Goal: Task Accomplishment & Management: Use online tool/utility

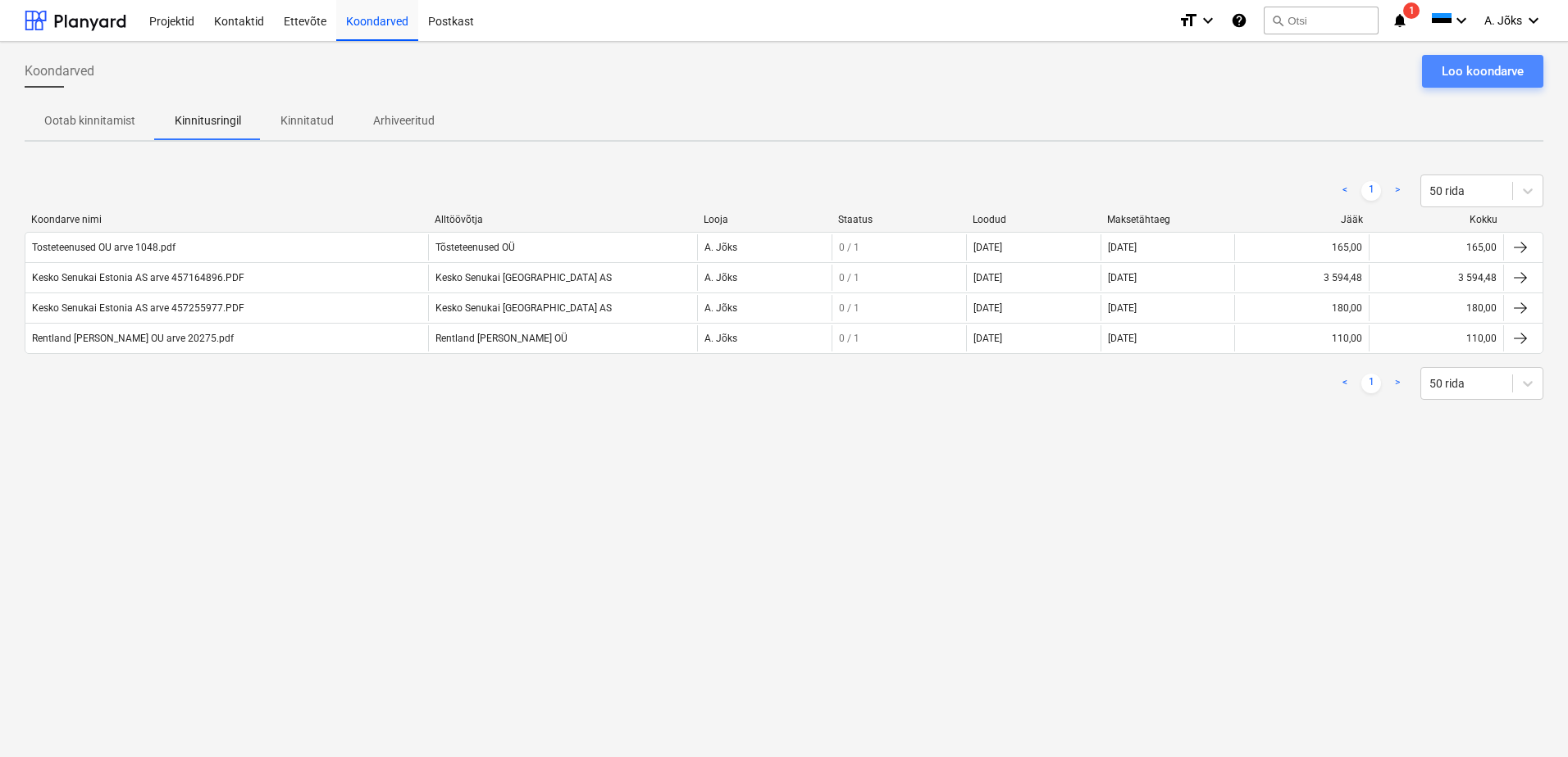
click at [1468, 73] on div "Loo koondarve" at bounding box center [1482, 71] width 82 height 22
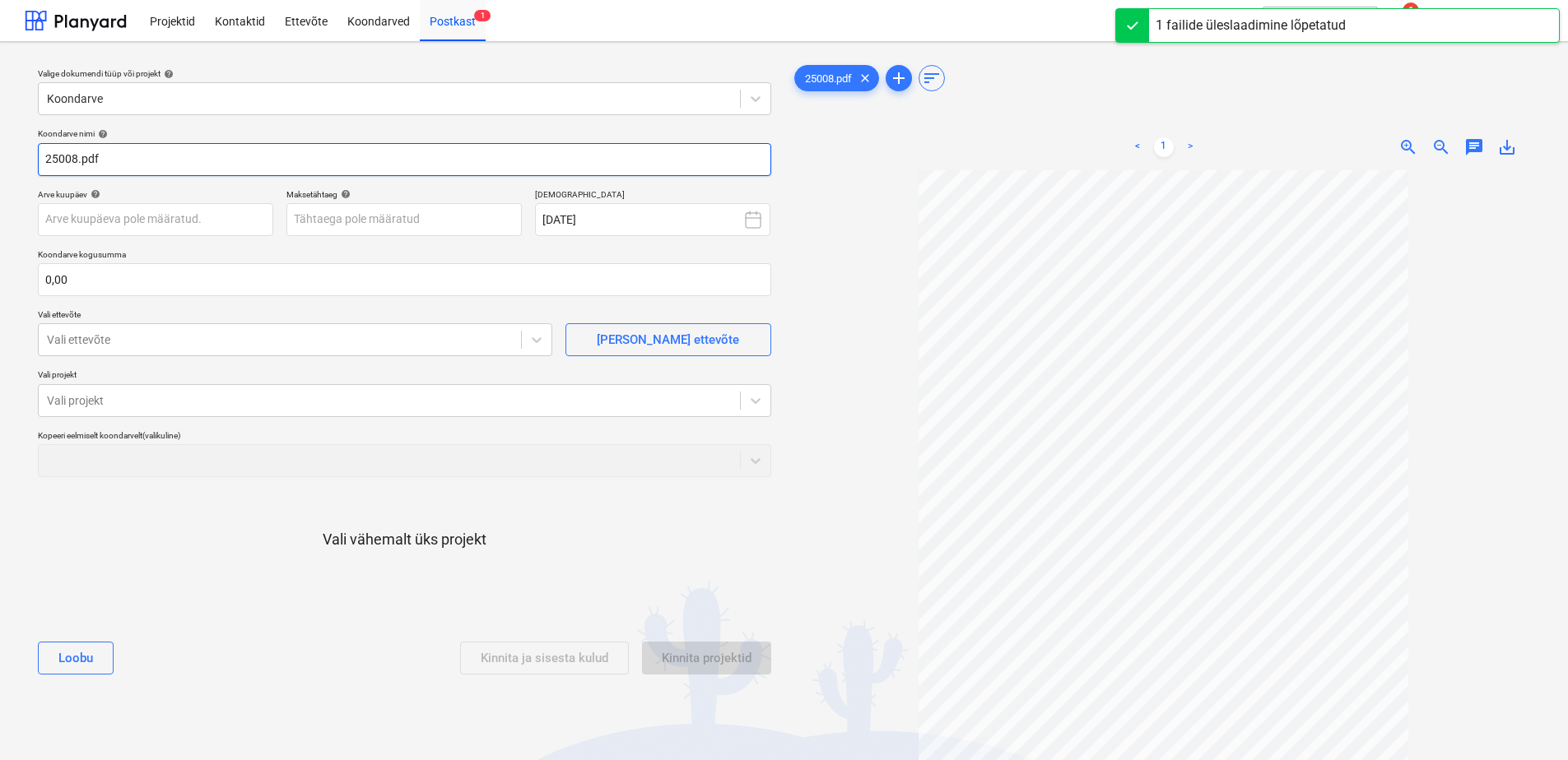
click at [46, 163] on input "25008.pdf" at bounding box center [404, 159] width 733 height 33
paste input "Korvits OÜ"
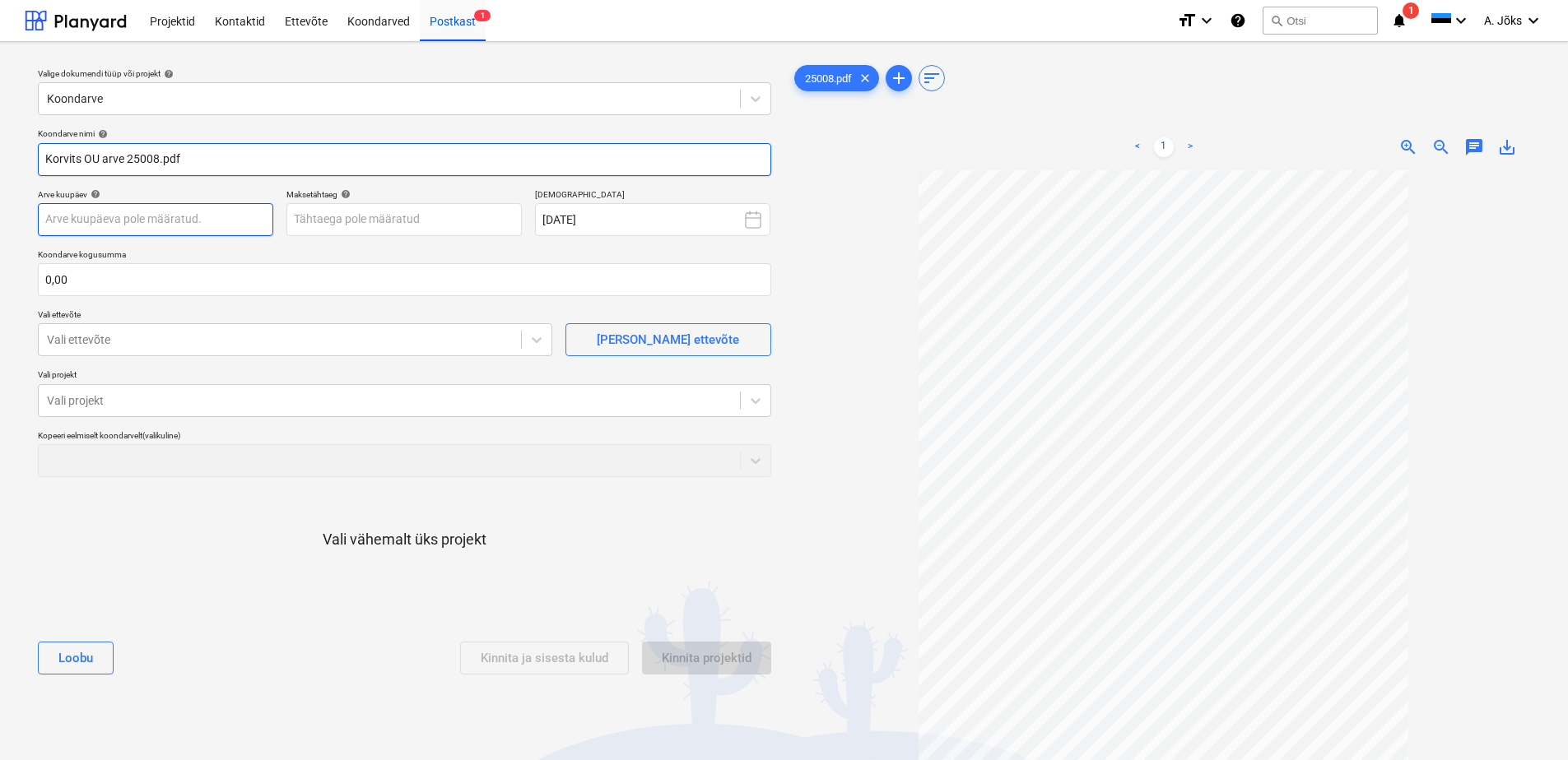
type input "Korvits OU arve 25008.pdf"
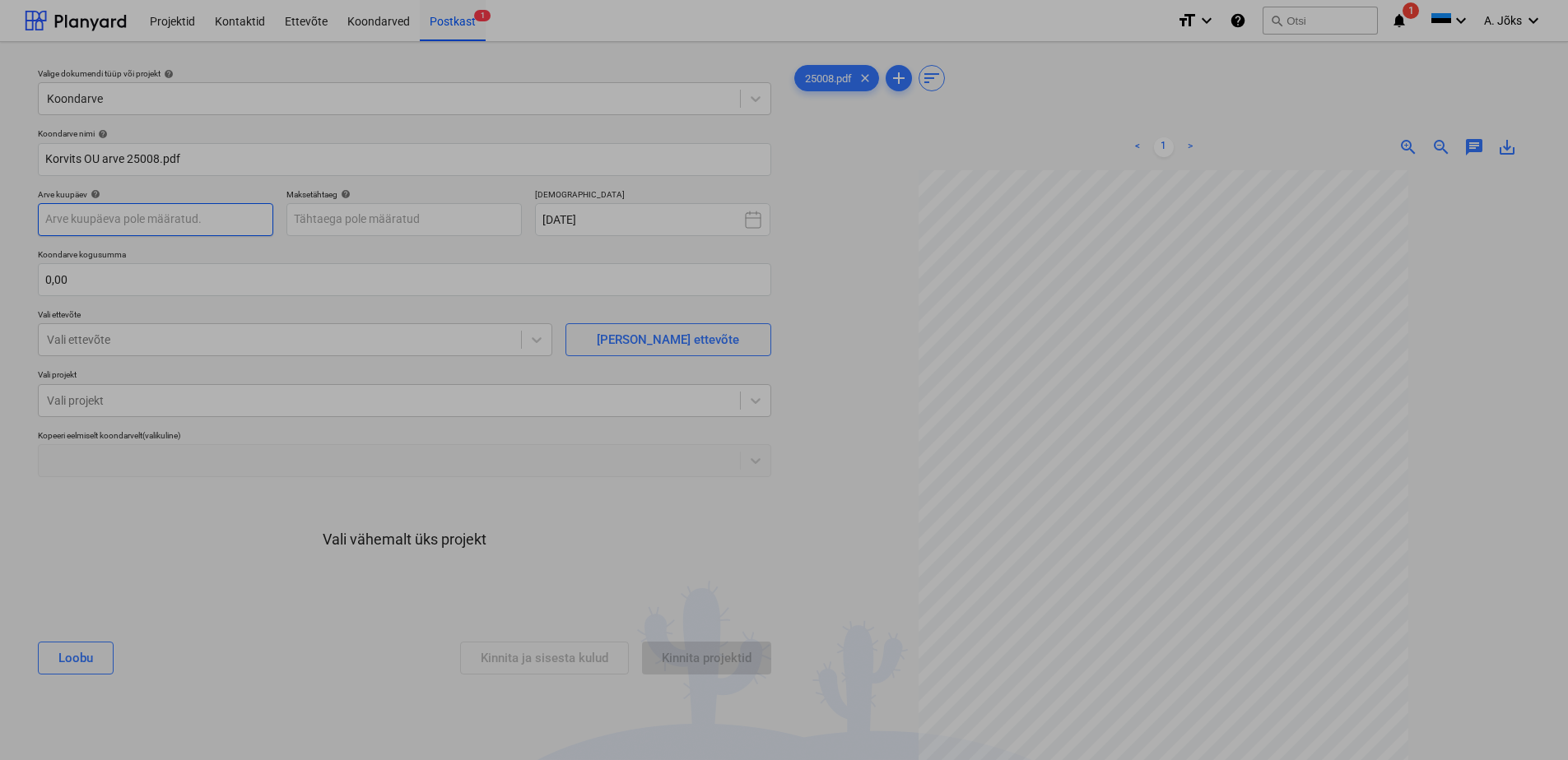
click at [96, 211] on body "Projektid Kontaktid Ettevõte Koondarved Postkast 1 format_size keyboard_arrow_d…" at bounding box center [784, 380] width 1568 height 760
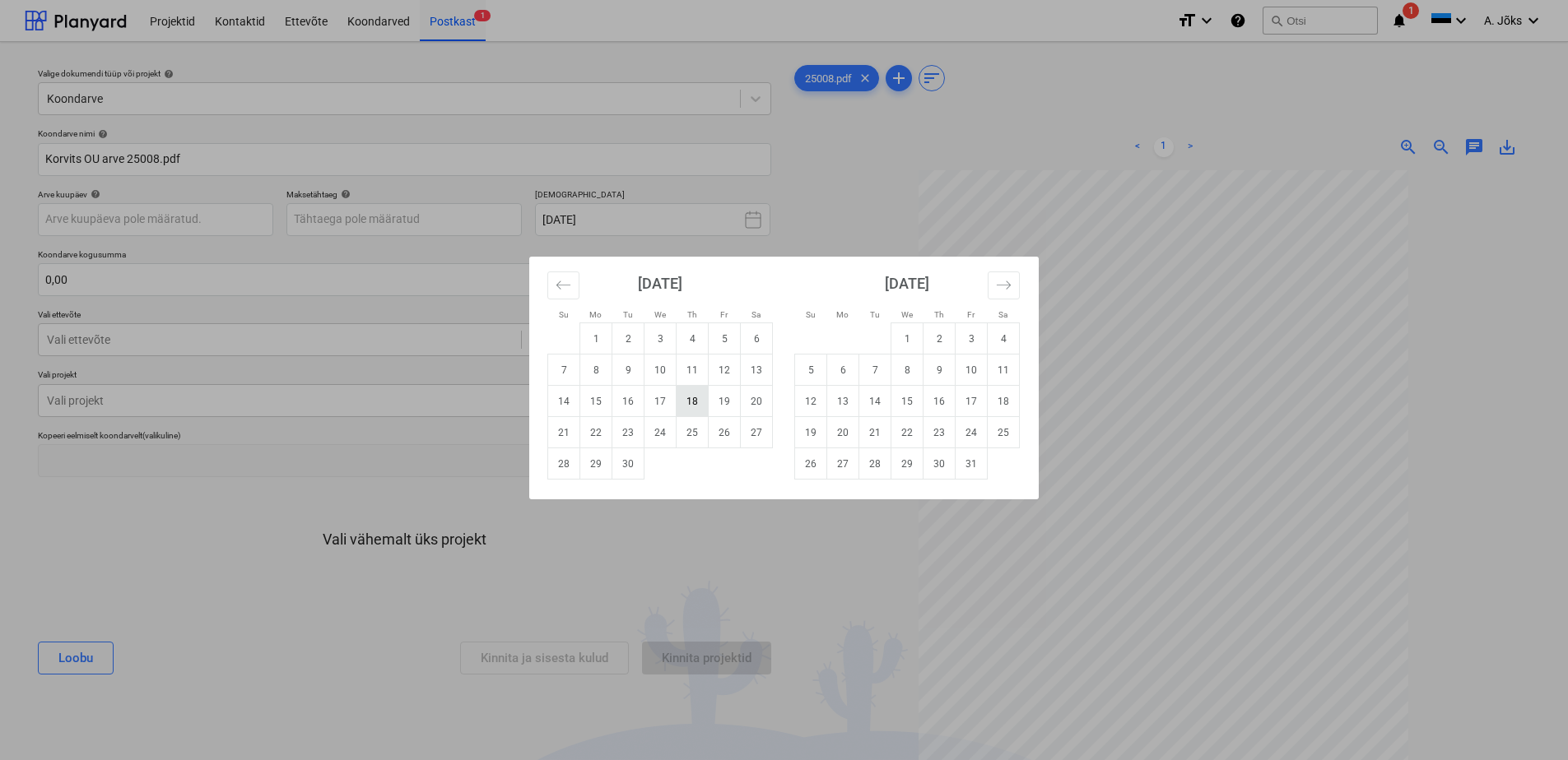
click at [689, 397] on td "18" at bounding box center [693, 401] width 32 height 32
type input "[DATE]"
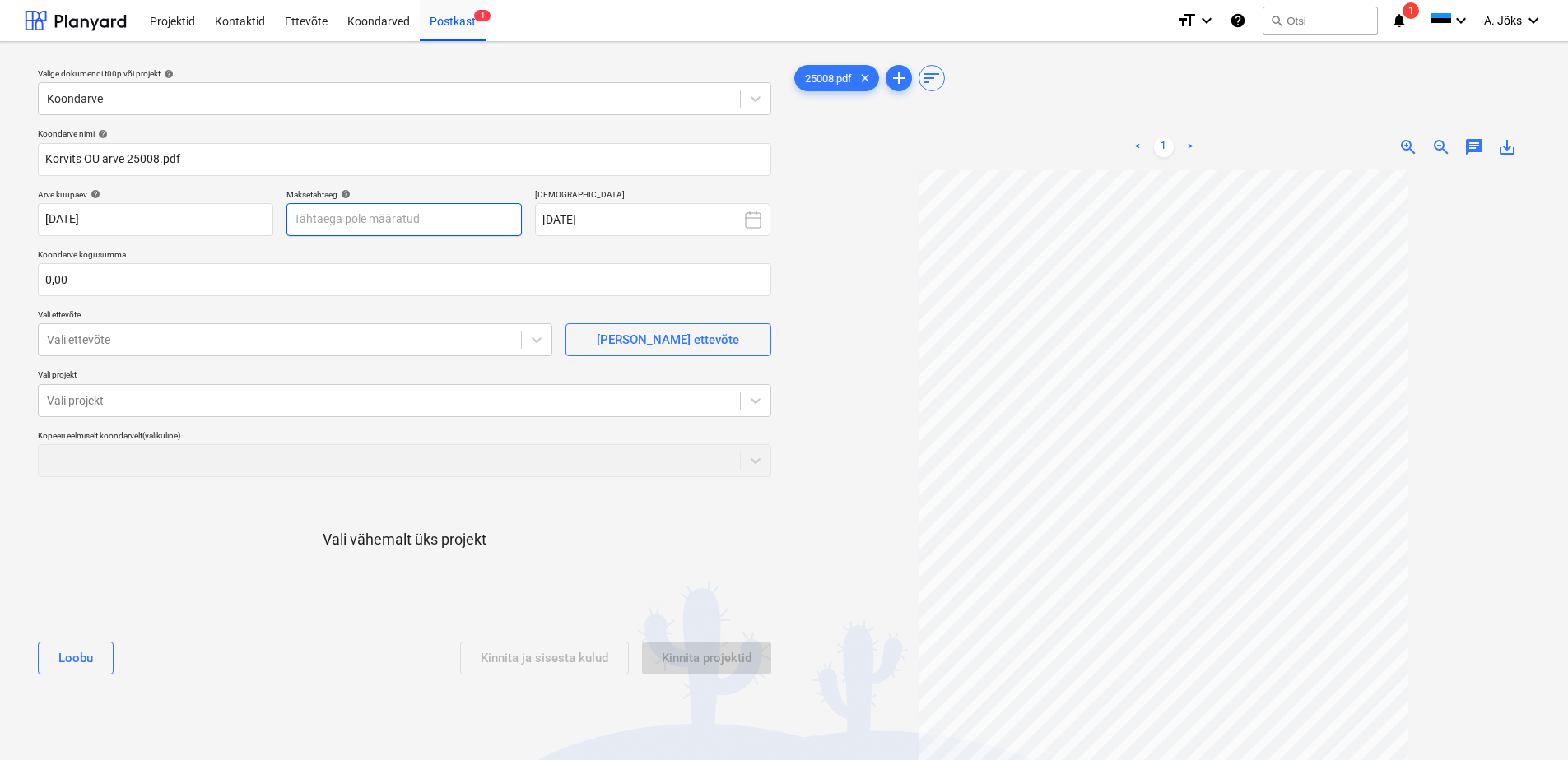
click at [483, 227] on body "Projektid Kontaktid Ettevõte Koondarved Postkast 1 format_size keyboard_arrow_d…" at bounding box center [784, 380] width 1568 height 760
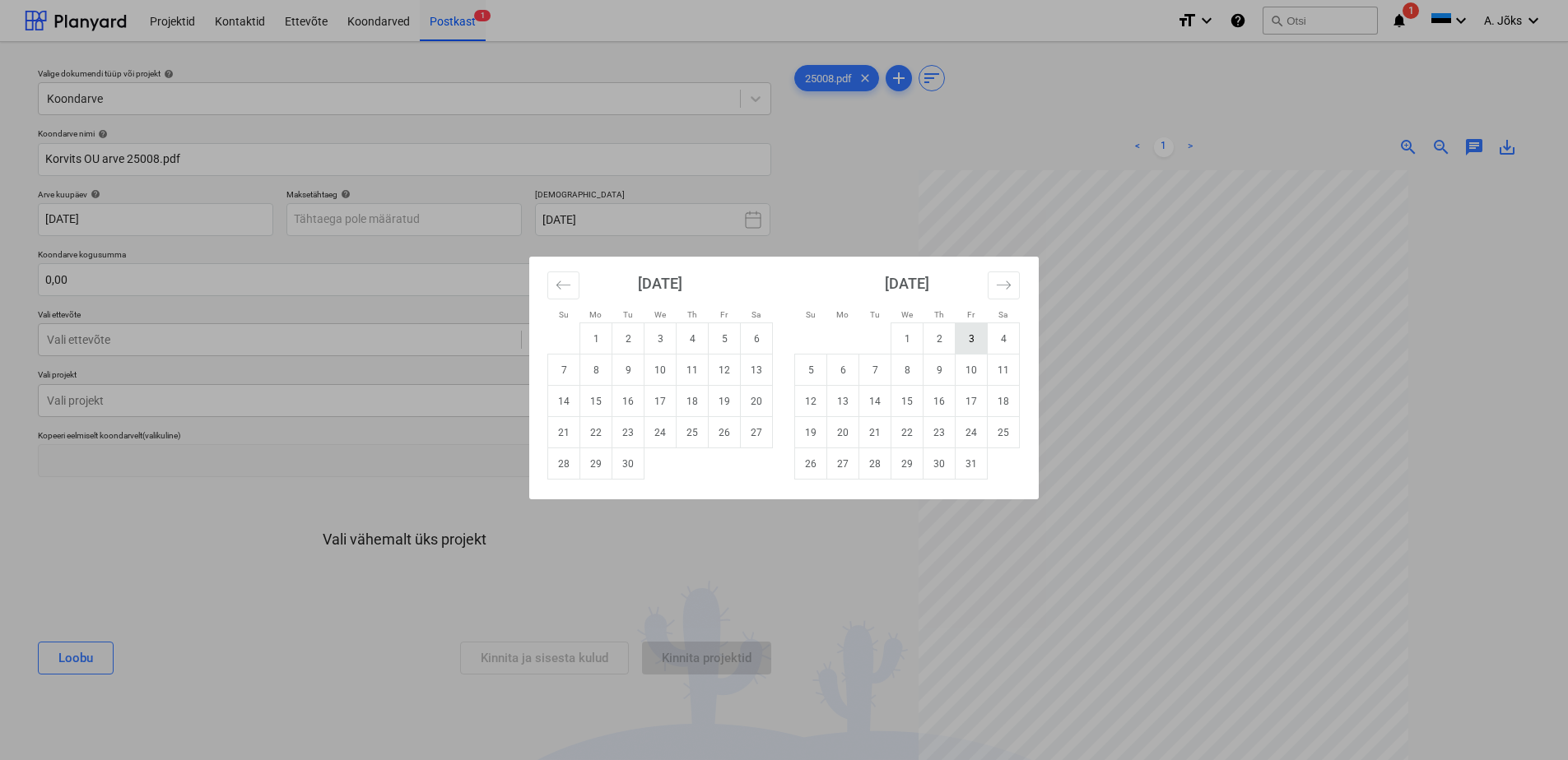
click at [973, 341] on td "3" at bounding box center [971, 339] width 32 height 32
type input "[DATE]"
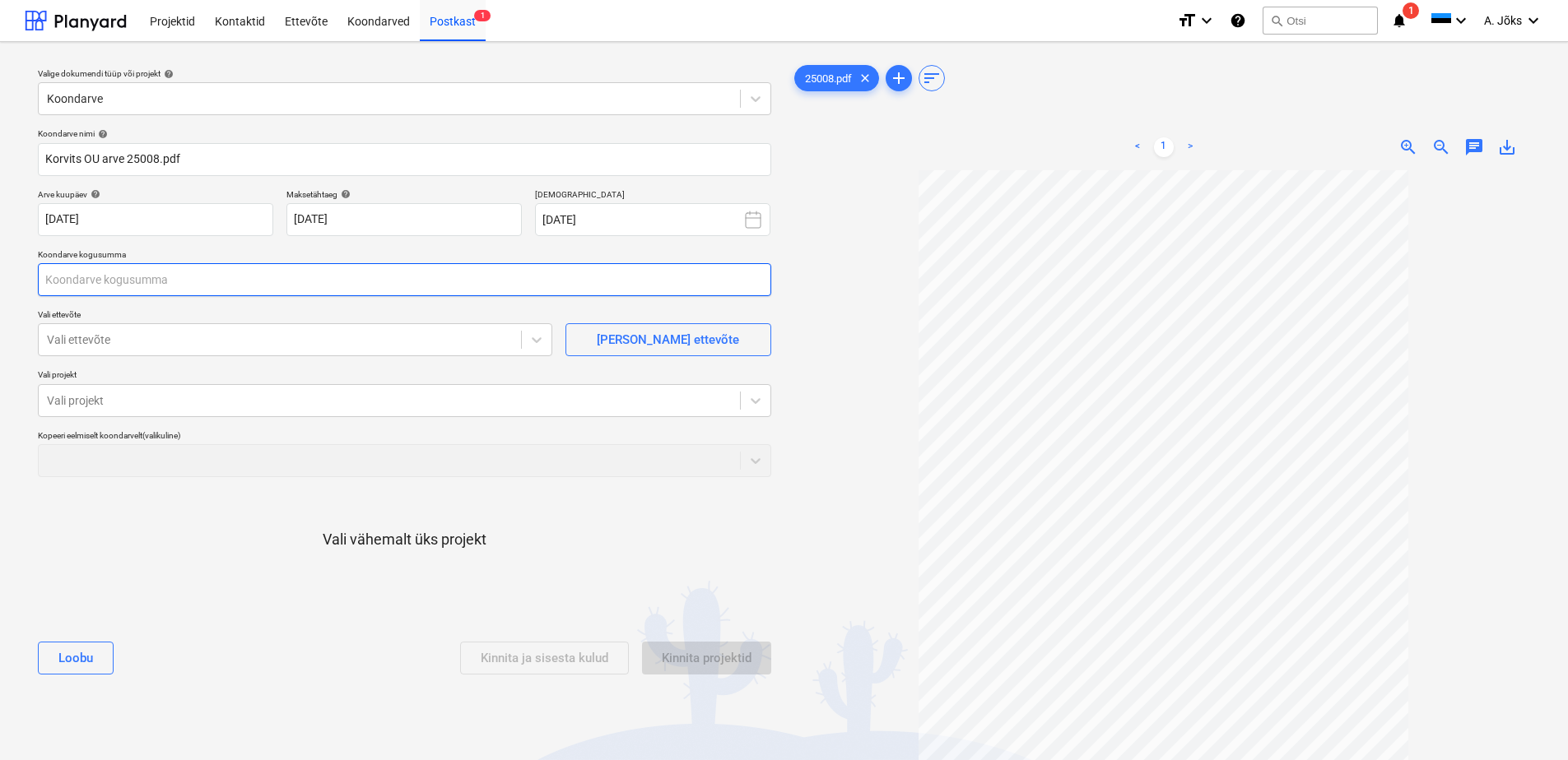
click at [181, 275] on input "text" at bounding box center [404, 279] width 733 height 33
type input "0,00"
click at [391, 283] on input "text" at bounding box center [404, 279] width 733 height 33
type input "1 152,00"
click at [344, 332] on div at bounding box center [280, 340] width 466 height 17
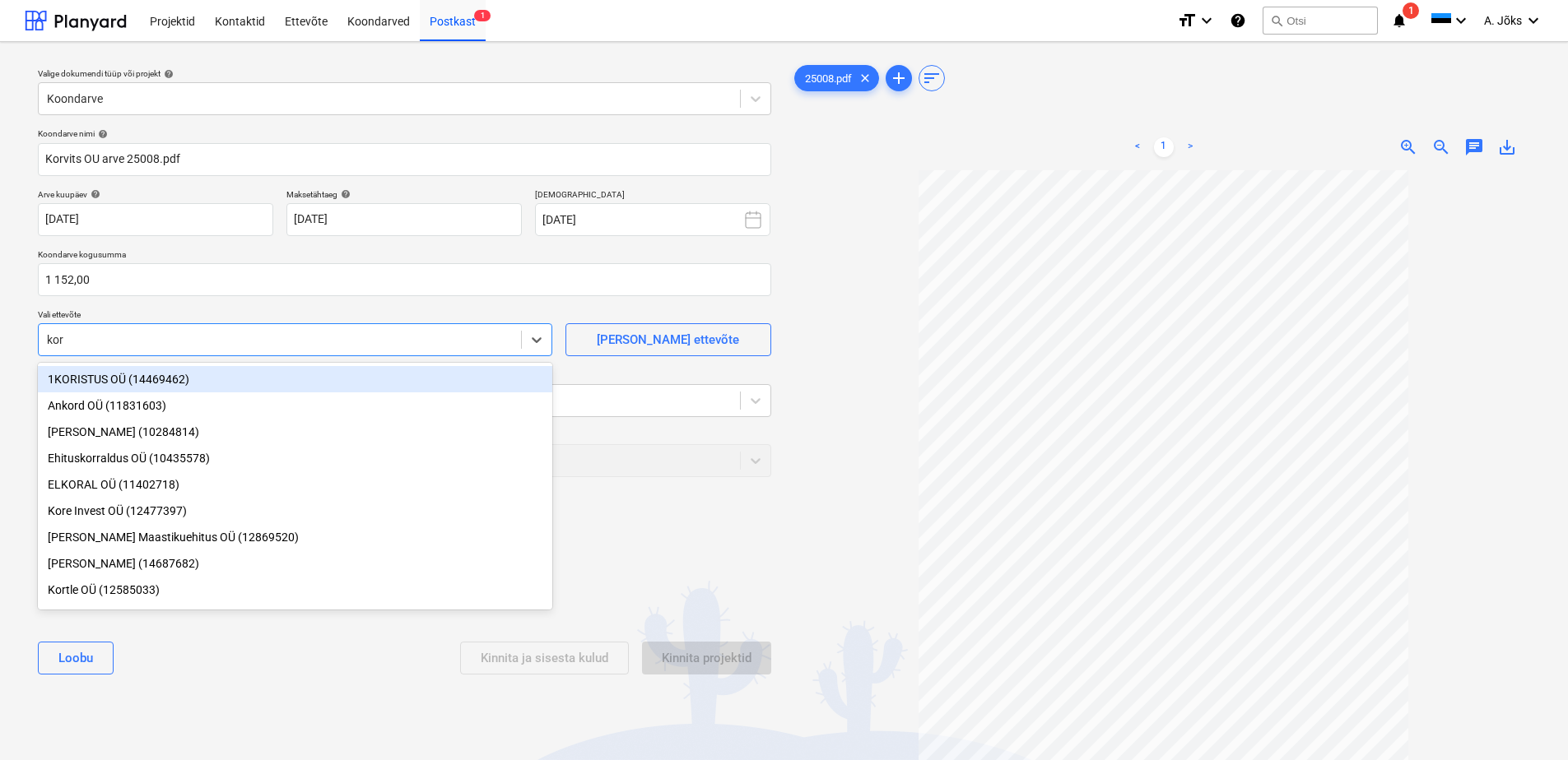
type input "korv"
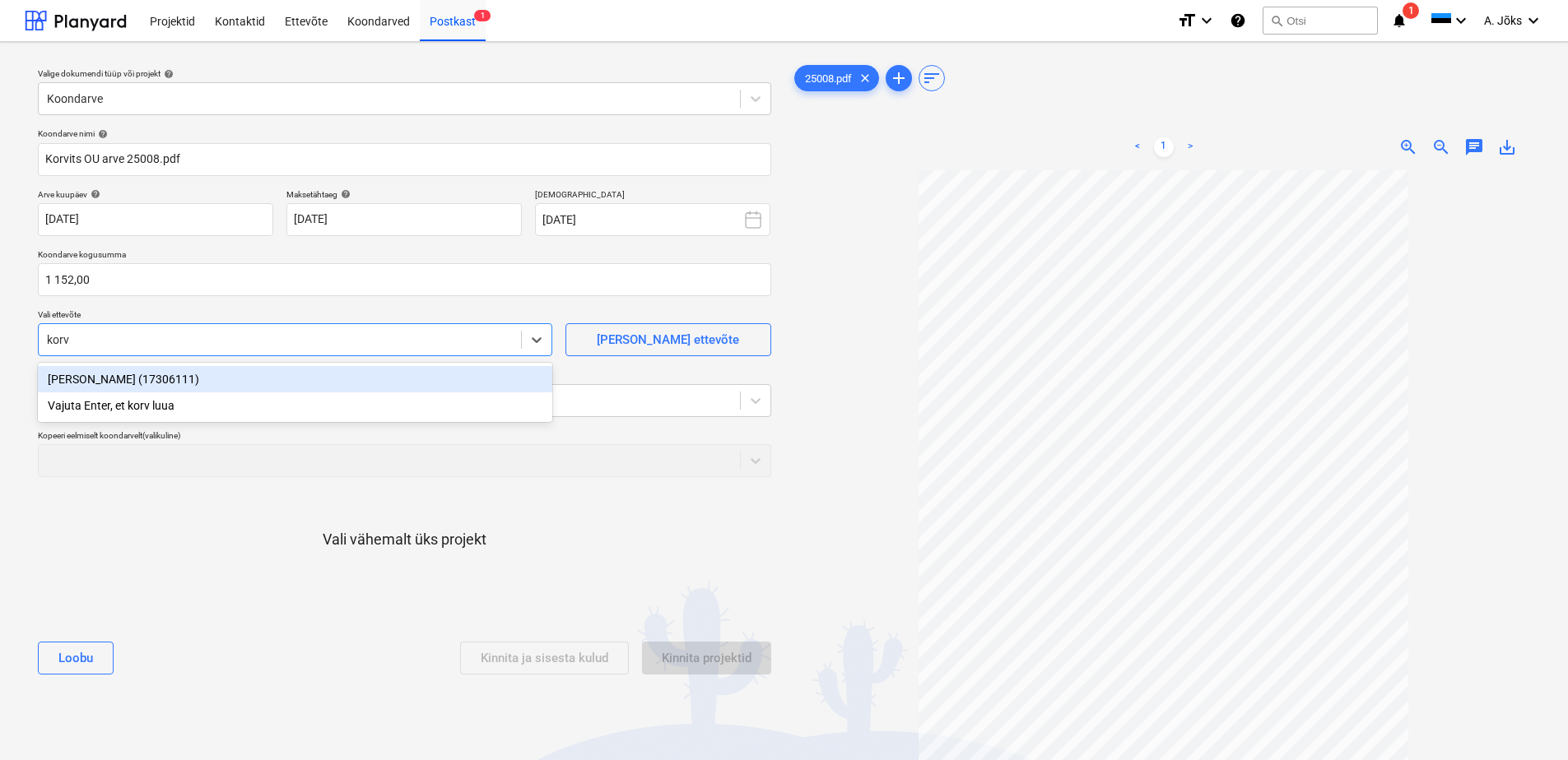
click at [193, 380] on div "[PERSON_NAME] (17306111)" at bounding box center [294, 379] width 514 height 27
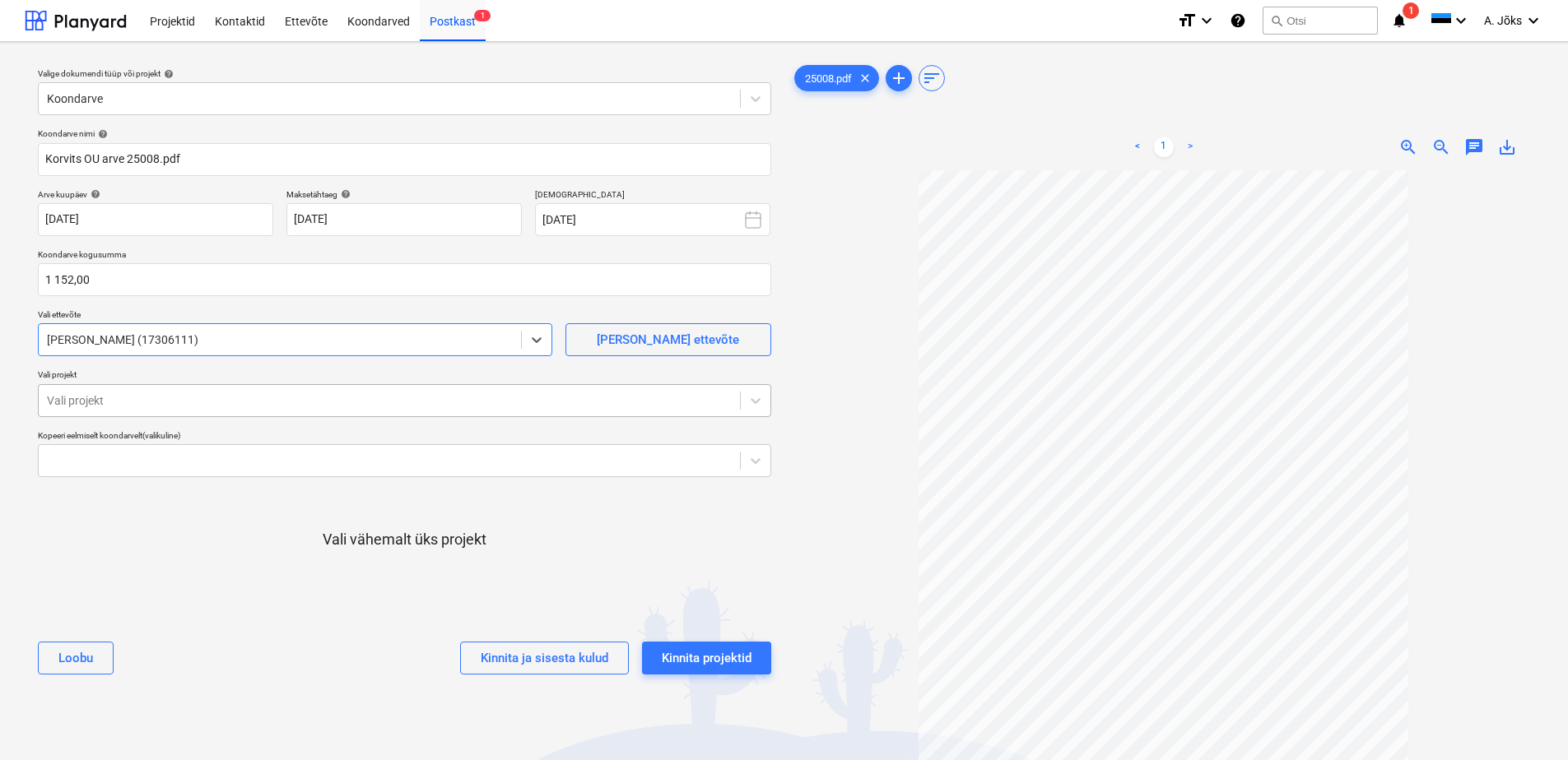
click at [177, 408] on div at bounding box center [389, 400] width 685 height 17
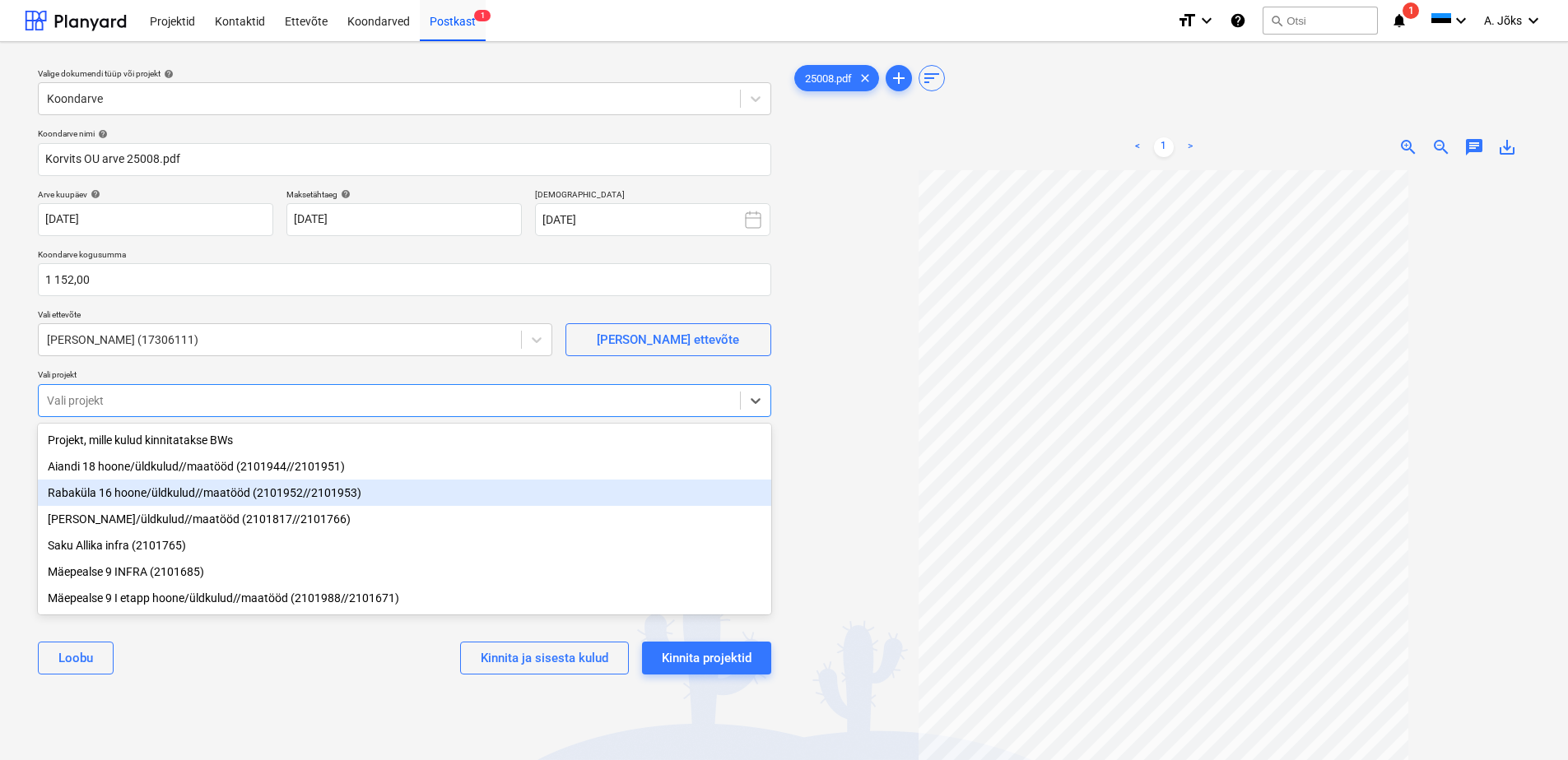
click at [167, 502] on div "Rabaküla 16 hoone/üldkulud//maatööd (2101952//2101953)" at bounding box center [404, 492] width 733 height 27
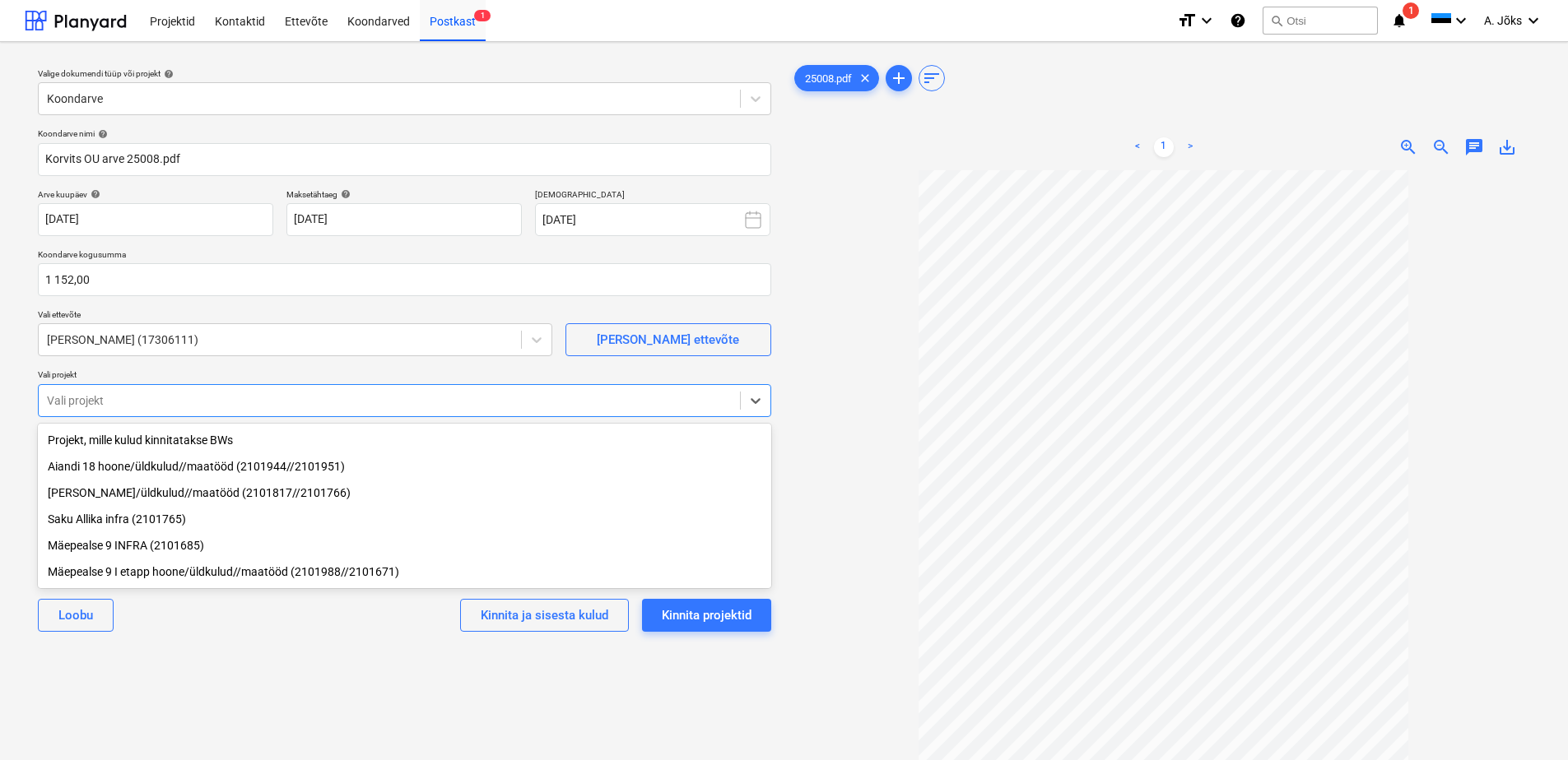
click at [282, 654] on div "Valige dokumendi tüüp või projekt help Koondarve Koondarve nimi help [PERSON_NA…" at bounding box center [404, 474] width 759 height 836
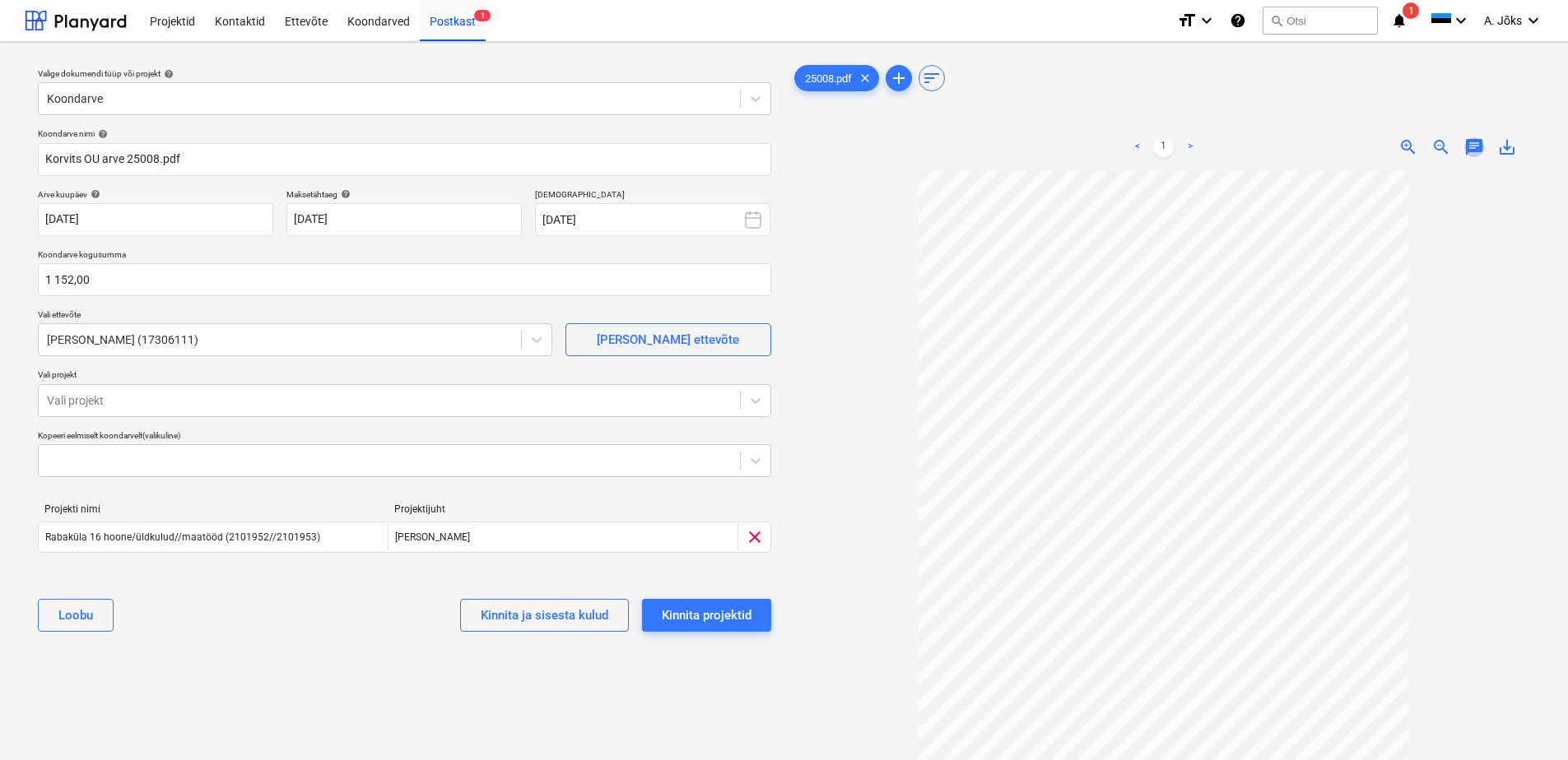
drag, startPoint x: 1476, startPoint y: 148, endPoint x: 1448, endPoint y: 163, distance: 31.8
click at [1476, 148] on span "chat" at bounding box center [1474, 148] width 20 height 20
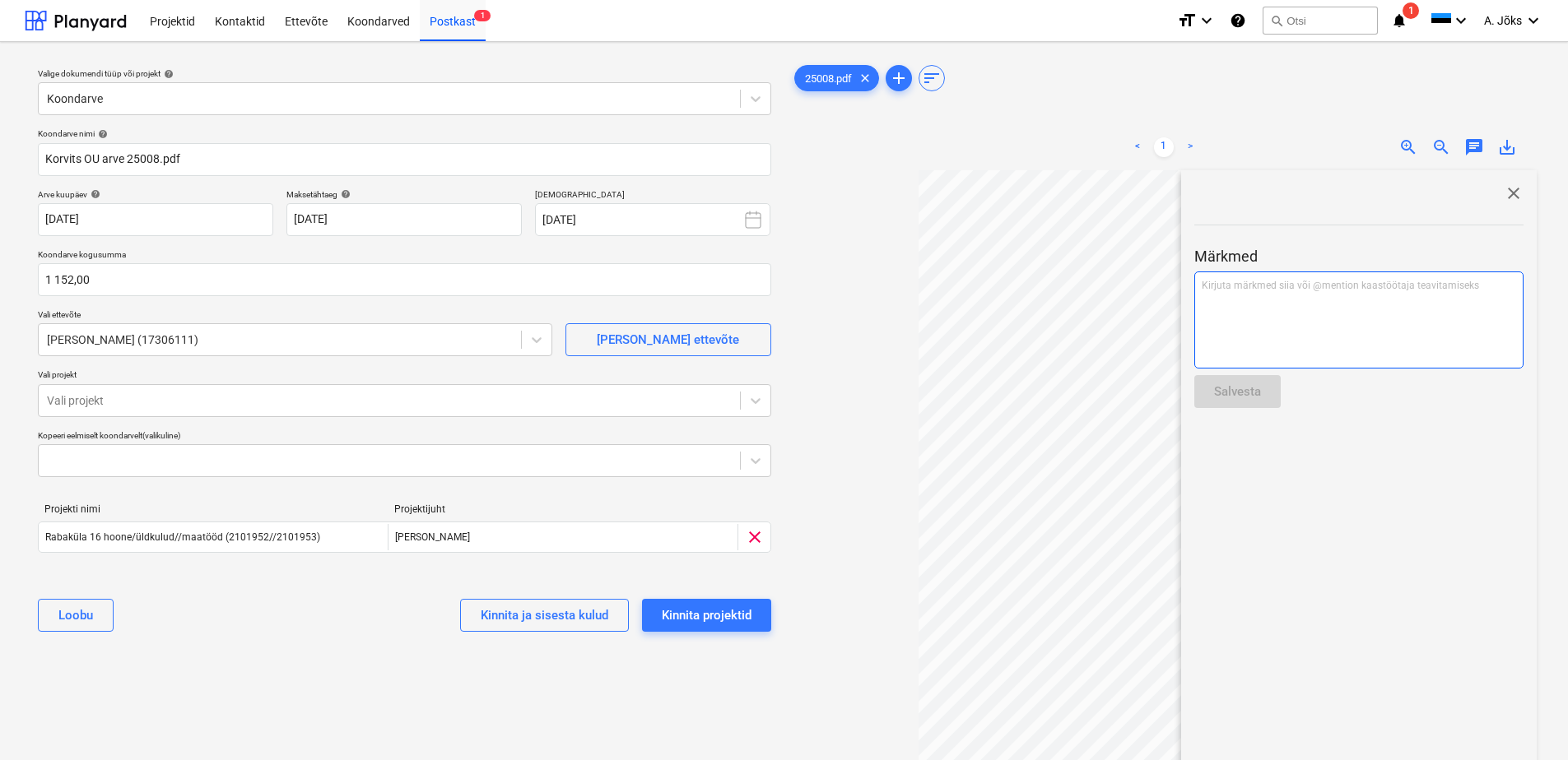
click at [1343, 293] on div "Kirjuta märkmed siia või @mention kaastöötaja teavitamiseks ﻿" at bounding box center [1359, 320] width 329 height 97
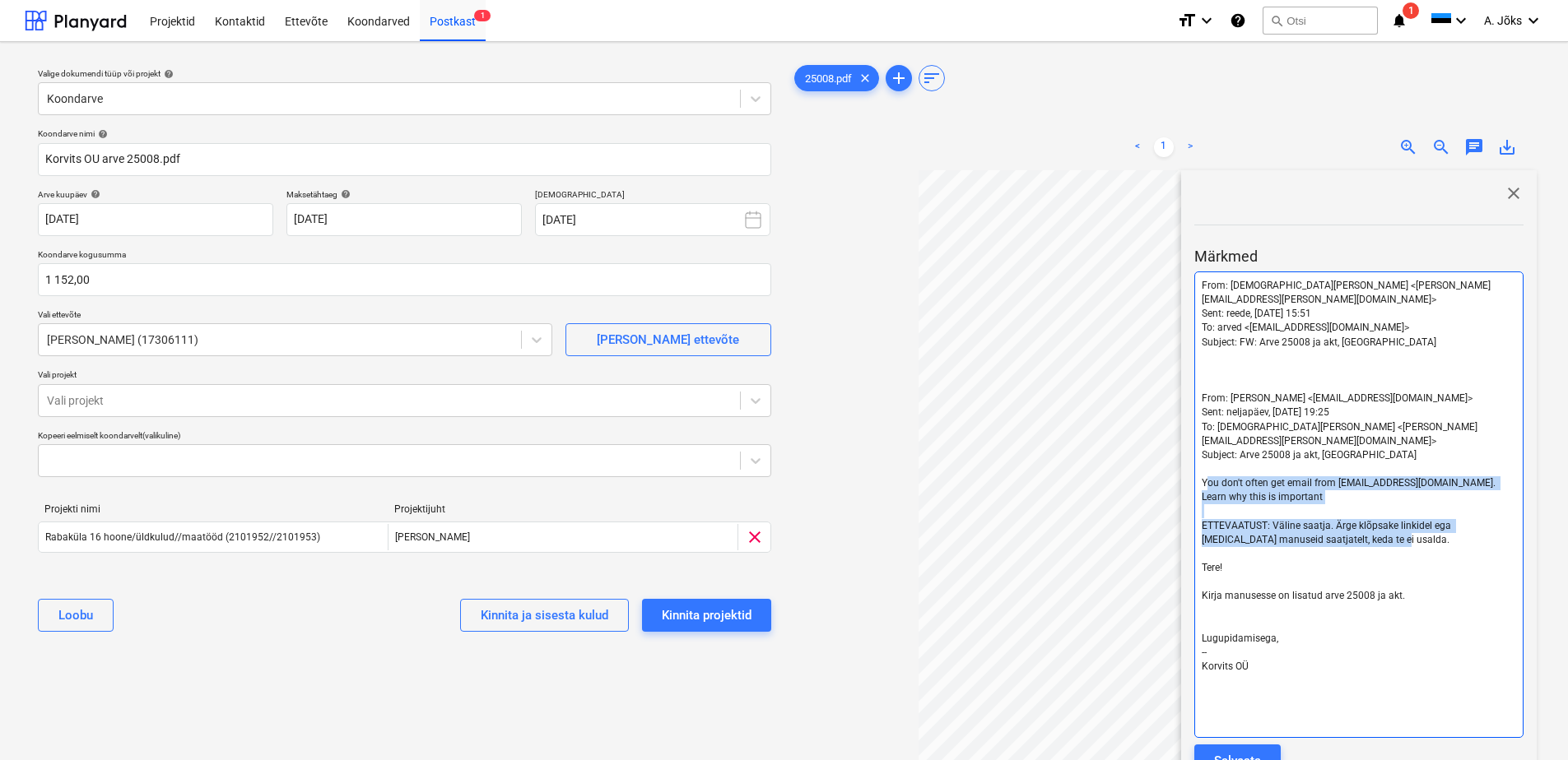
drag, startPoint x: 1407, startPoint y: 505, endPoint x: 1215, endPoint y: 451, distance: 199.4
click at [1215, 451] on div "From: [PERSON_NAME] <[PERSON_NAME][EMAIL_ADDRESS][PERSON_NAME][DOMAIN_NAME]> Se…" at bounding box center [1359, 504] width 329 height 467
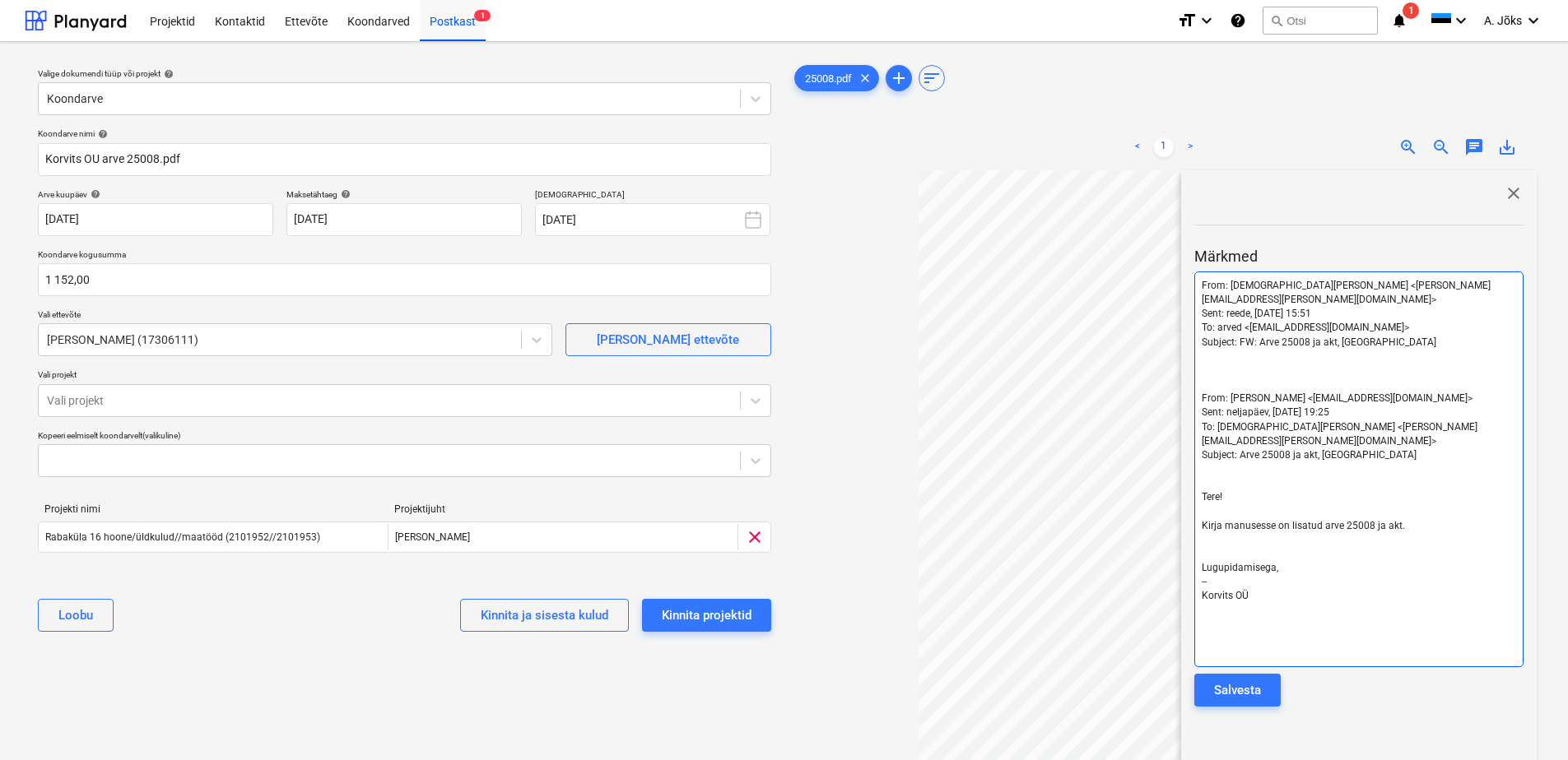
click at [1242, 378] on p "﻿" at bounding box center [1358, 384] width 314 height 14
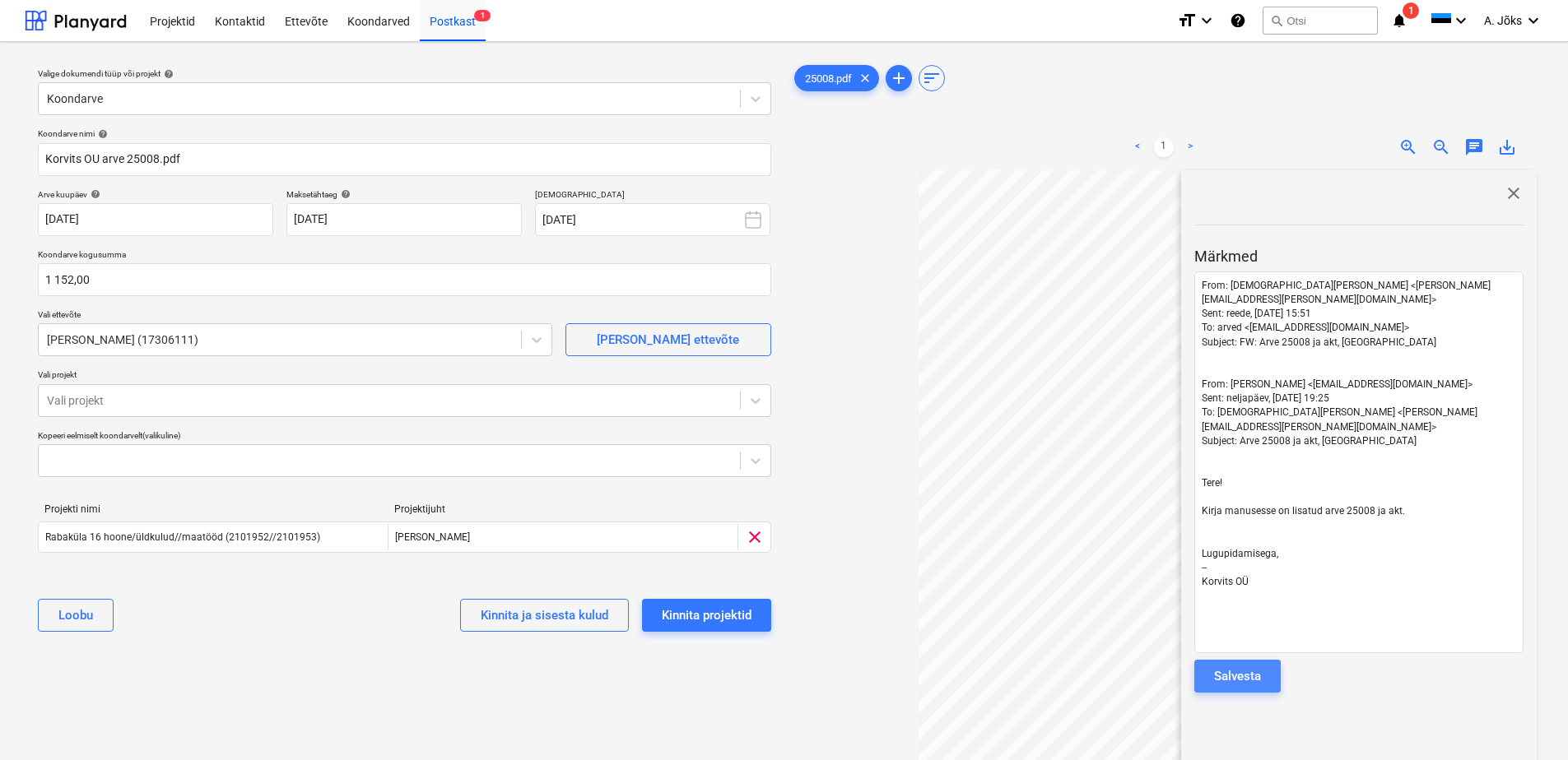
click at [1228, 666] on div "Salvesta" at bounding box center [1237, 677] width 47 height 22
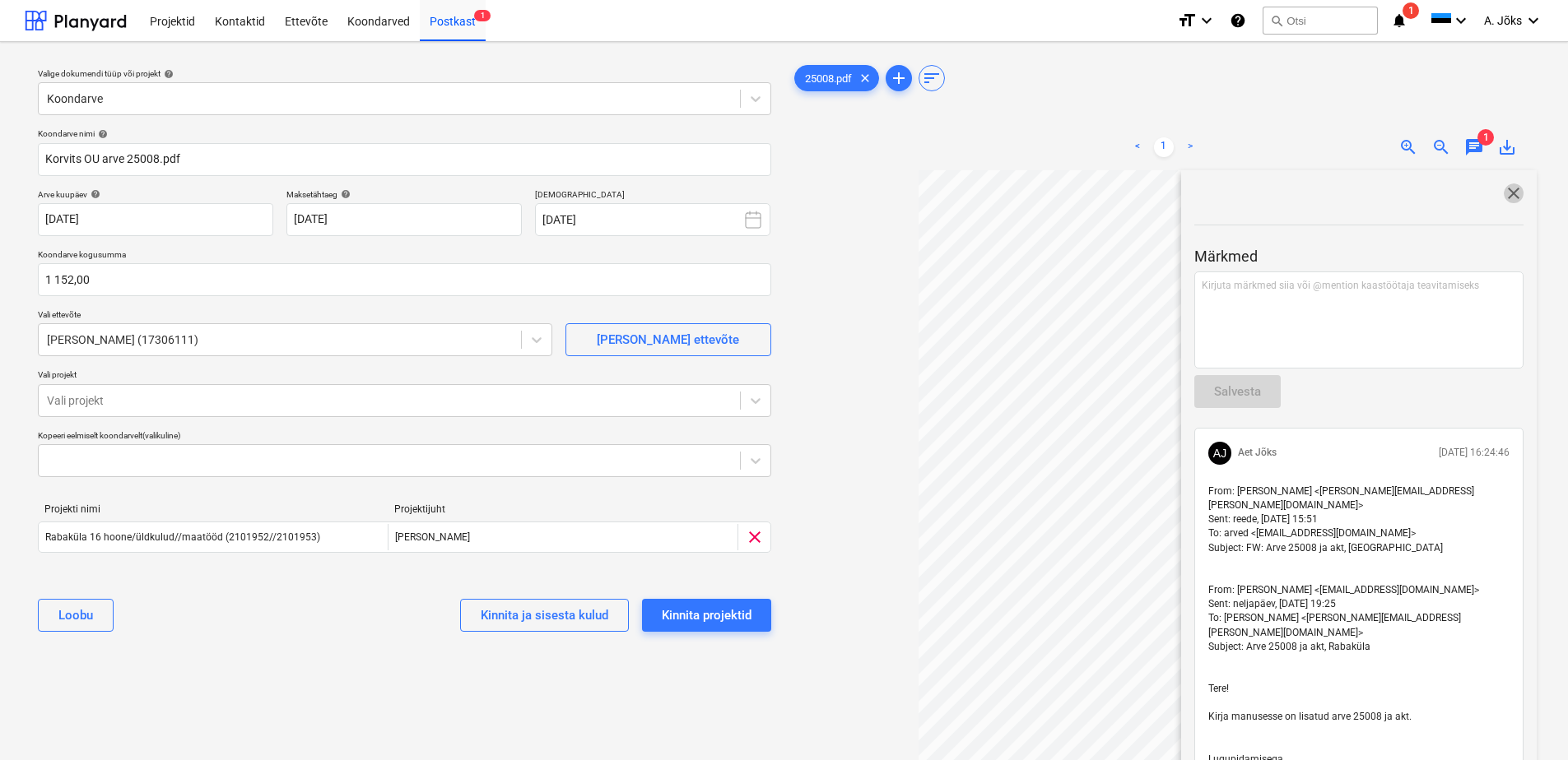
click at [1508, 192] on span "close" at bounding box center [1513, 193] width 20 height 20
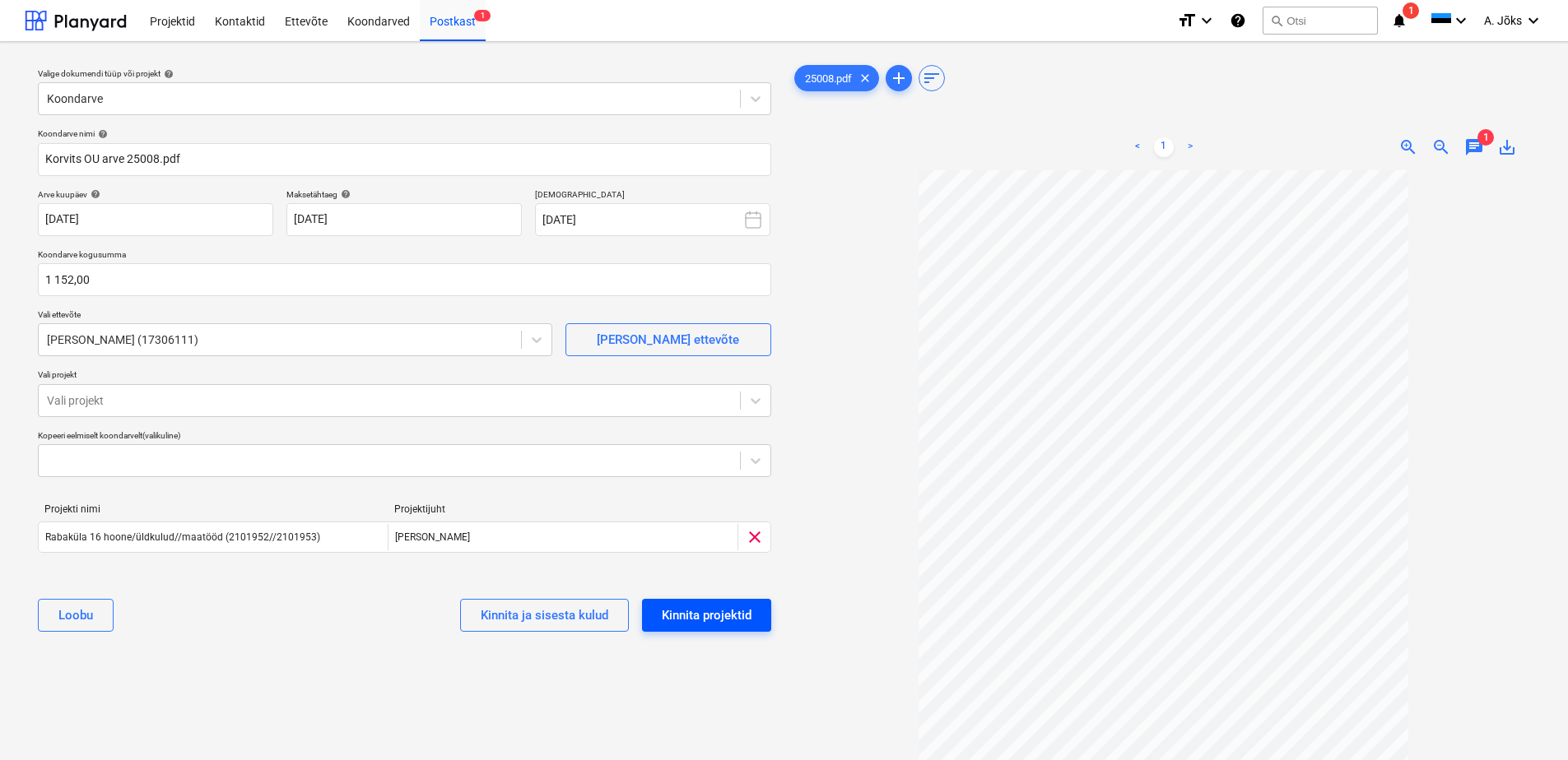
click at [749, 620] on div "Kinnita projektid" at bounding box center [707, 615] width 90 height 22
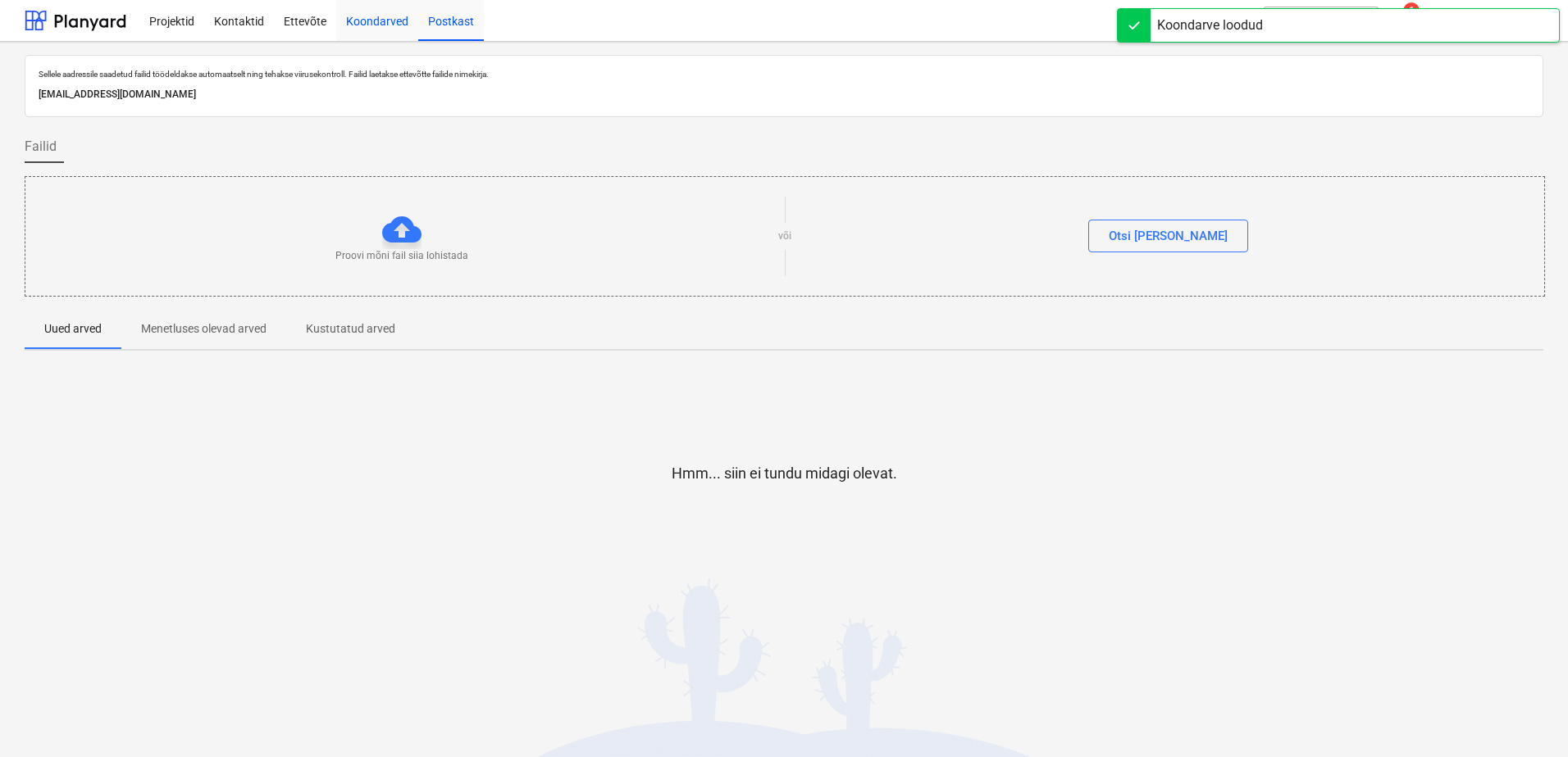
click at [371, 21] on div "Koondarved" at bounding box center [376, 20] width 82 height 41
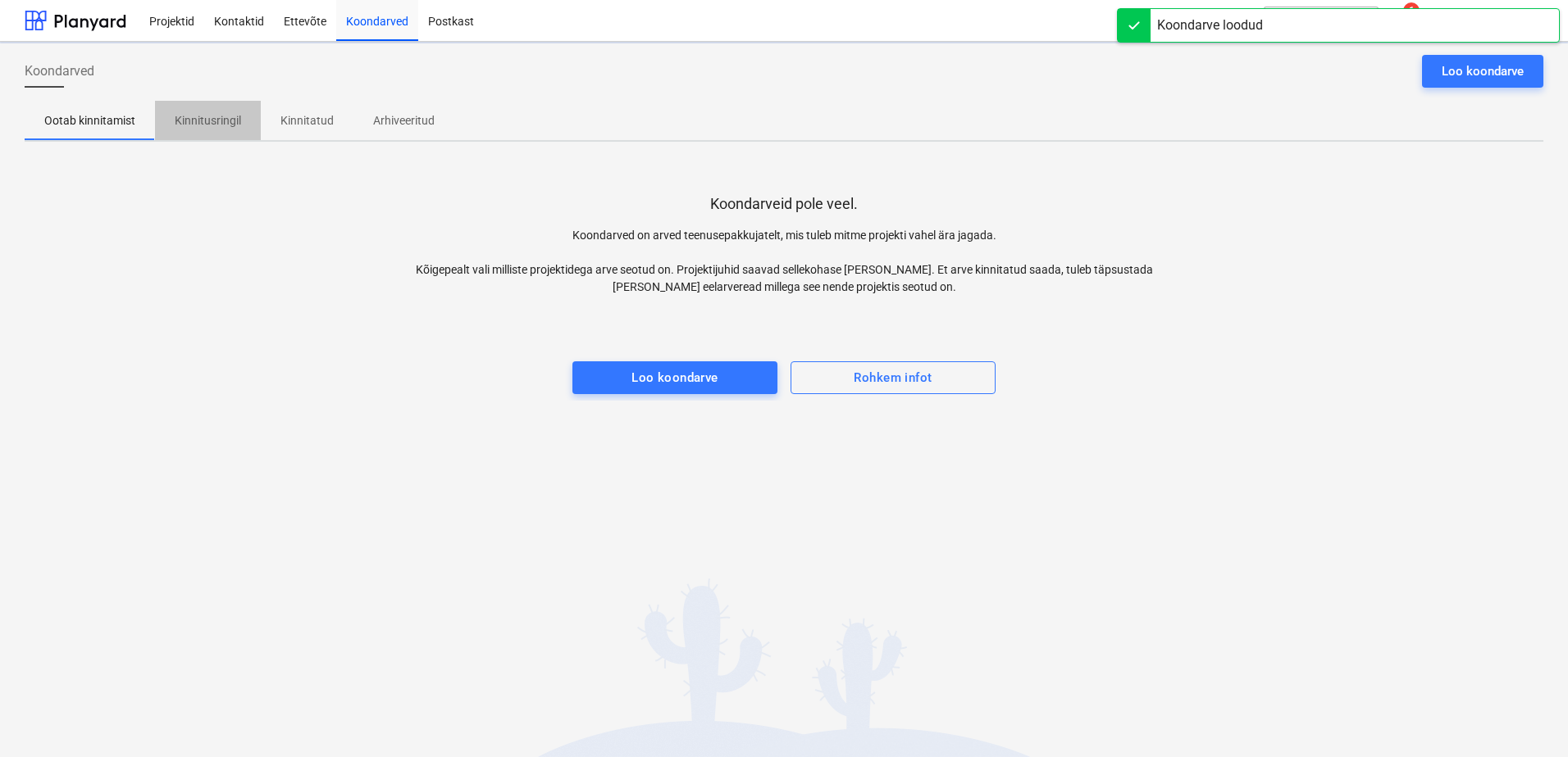
click at [202, 123] on p "Kinnitusringil" at bounding box center [207, 120] width 66 height 17
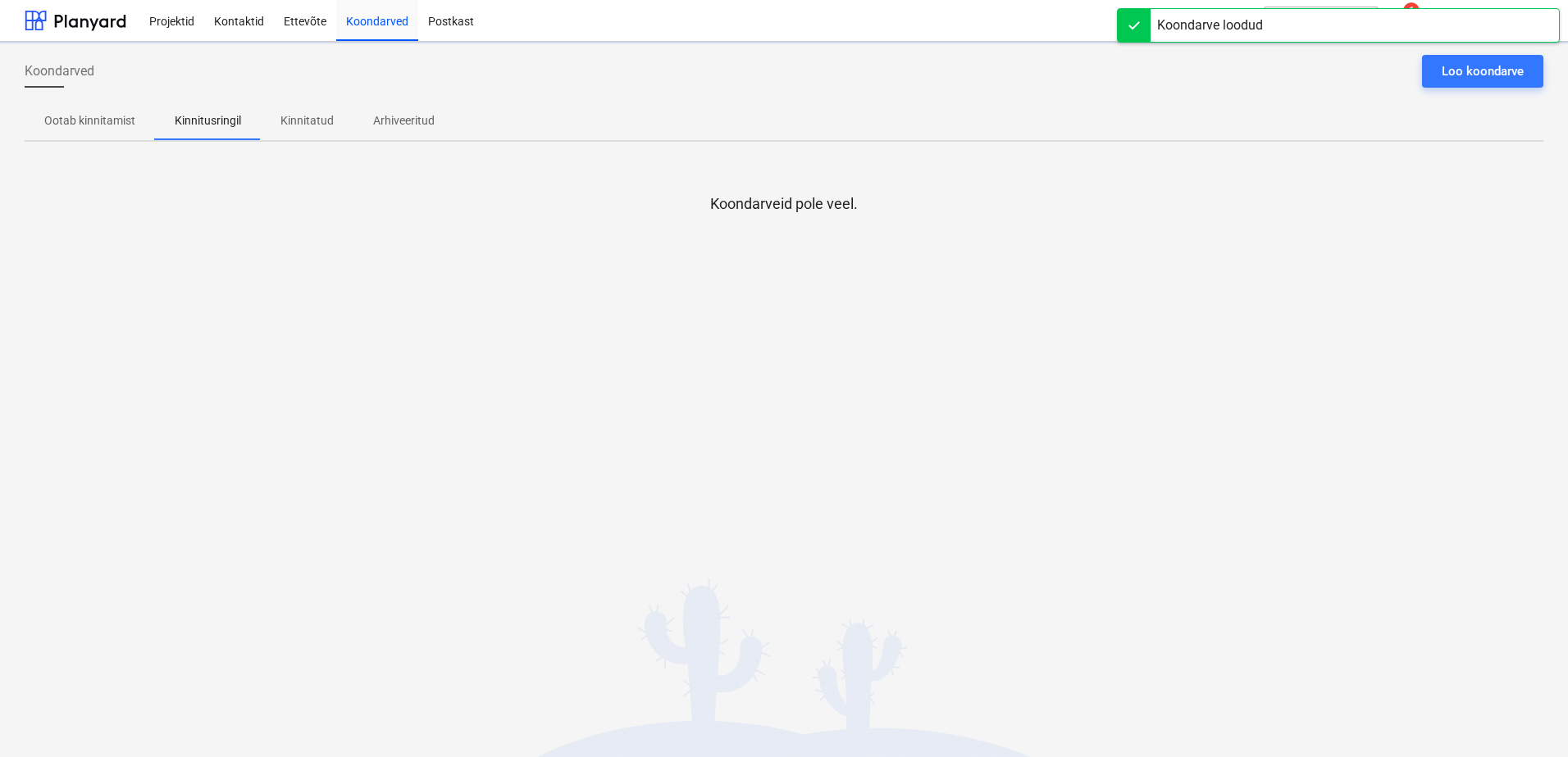
click at [203, 422] on div "Koondarved Loo koondarve Ootab kinnitamist Kinnitusringil Kinnitatud Arhiveerit…" at bounding box center [784, 399] width 1568 height 716
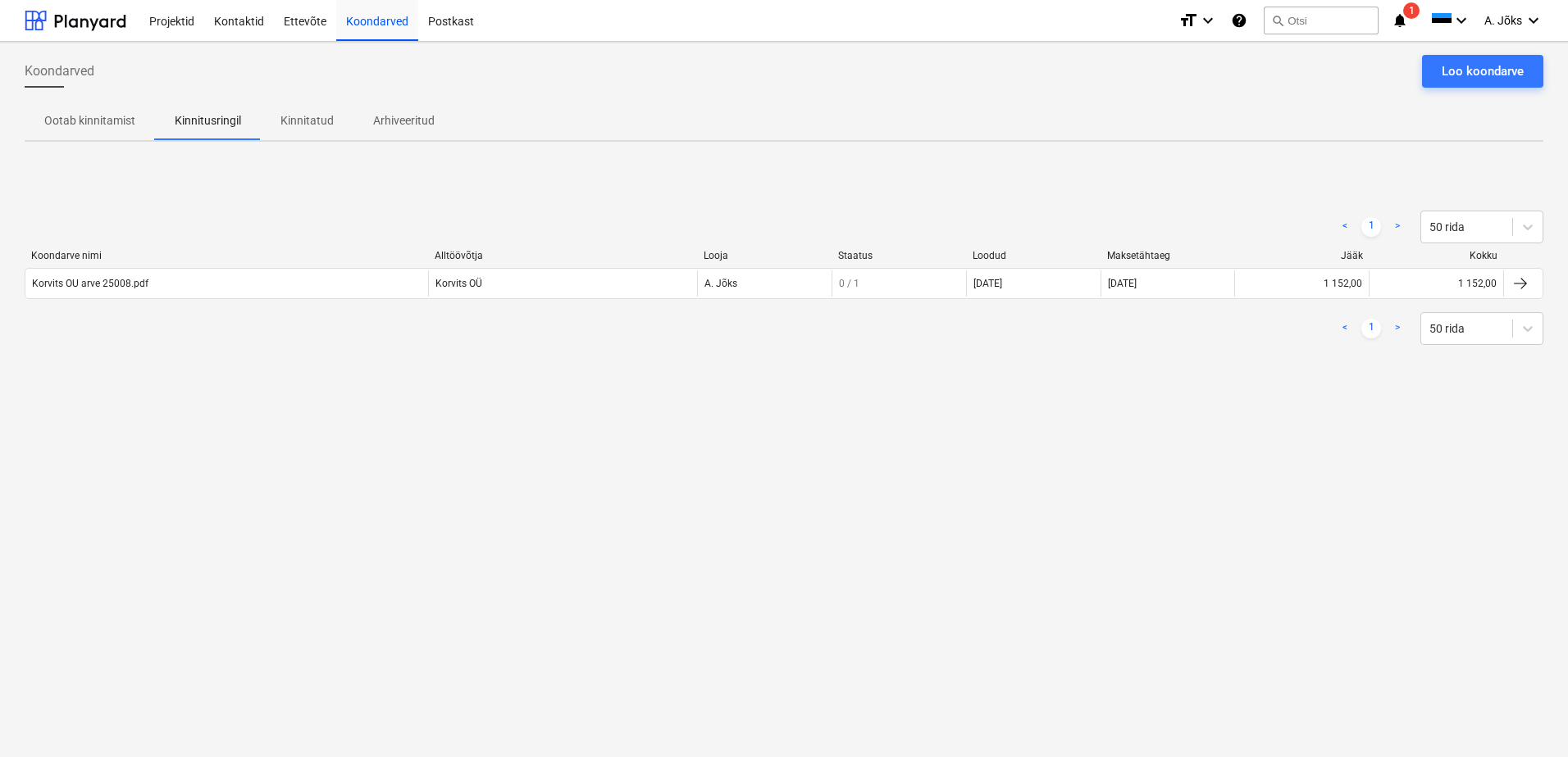
click at [655, 422] on div "Koondarved Loo koondarve Ootab kinnitamist Kinnitusringil Kinnitatud Arhiveerit…" at bounding box center [784, 399] width 1568 height 716
drag, startPoint x: 297, startPoint y: 116, endPoint x: 259, endPoint y: 160, distance: 58.1
click at [297, 116] on p "Kinnitatud" at bounding box center [307, 120] width 53 height 17
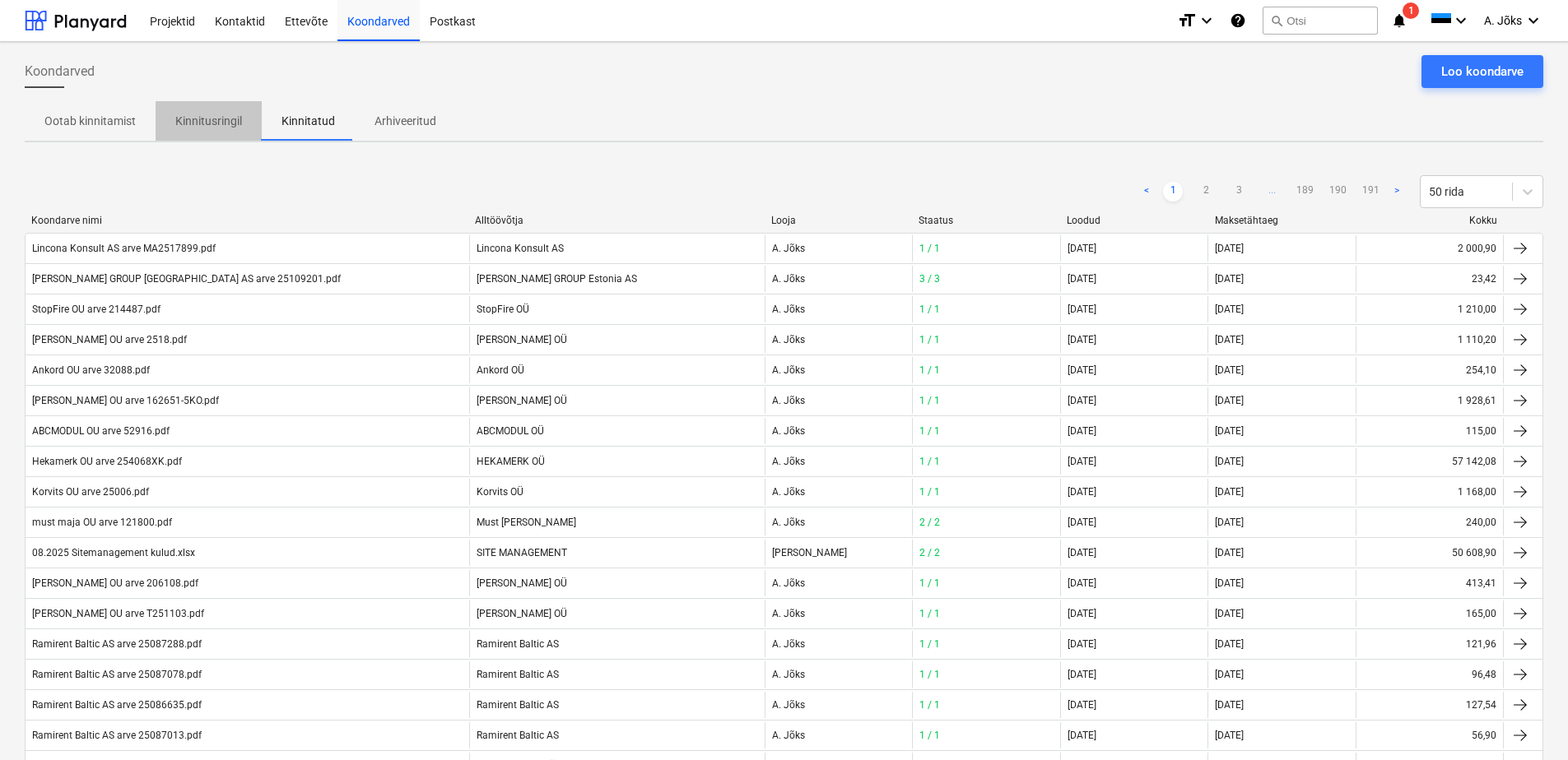
click at [196, 121] on p "Kinnitusringil" at bounding box center [208, 121] width 66 height 17
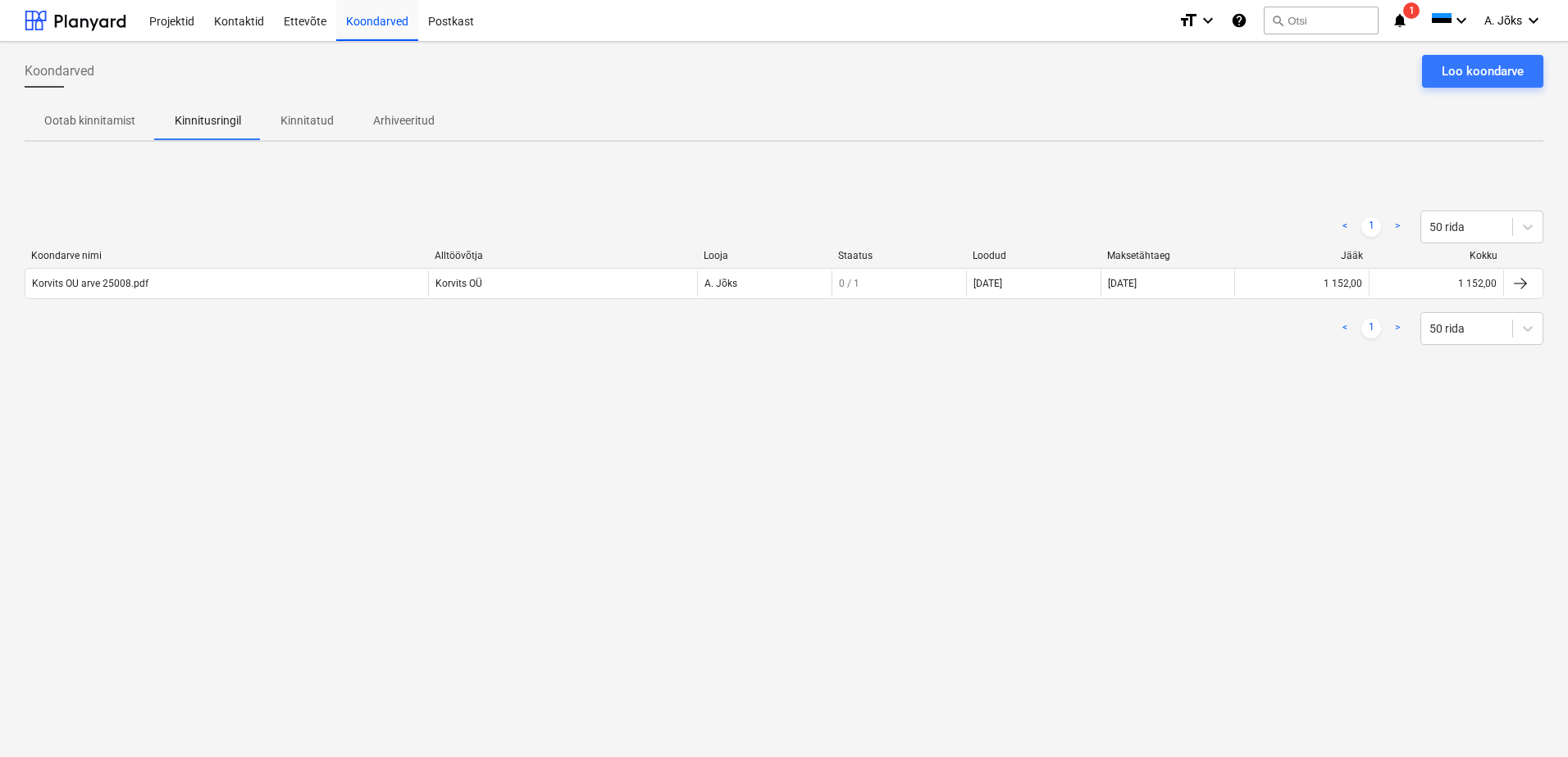
click at [669, 76] on div "Koondarved Loo koondarve" at bounding box center [784, 78] width 1519 height 45
click at [1505, 19] on span "A. Jõks" at bounding box center [1503, 20] width 38 height 13
click at [1476, 85] on div "Logi välja" at bounding box center [1494, 90] width 99 height 27
